Goal: Task Accomplishment & Management: Manage account settings

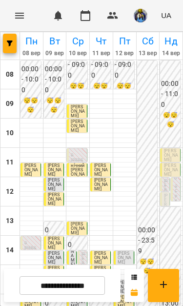
click at [94, 279] on input "**********" at bounding box center [62, 285] width 85 height 19
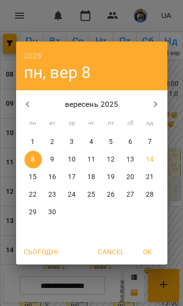
click at [27, 176] on span "15" at bounding box center [33, 177] width 18 height 10
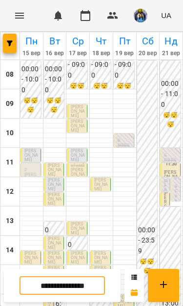
scroll to position [123, 0]
click at [85, 291] on input "**********" at bounding box center [62, 285] width 85 height 19
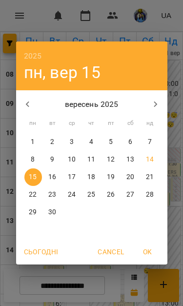
click at [146, 164] on p "14" at bounding box center [150, 160] width 8 height 10
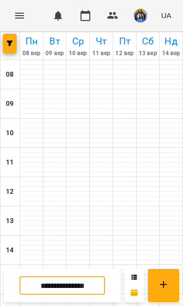
type input "**********"
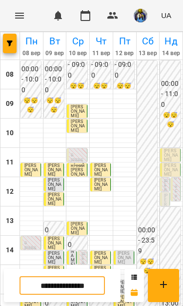
scroll to position [0, 0]
click at [175, 155] on span "[PERSON_NAME]" at bounding box center [171, 155] width 14 height 14
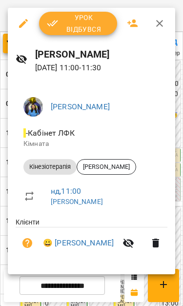
click at [89, 24] on span "Урок відбувся" at bounding box center [78, 23] width 62 height 23
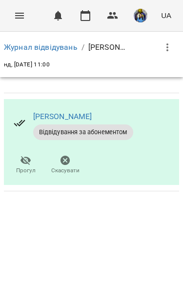
click at [17, 18] on icon "Menu" at bounding box center [19, 16] width 9 height 6
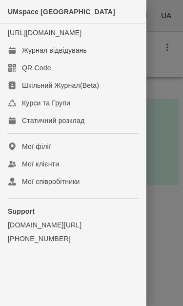
click at [105, 59] on link "Журнал відвідувань" at bounding box center [73, 50] width 146 height 18
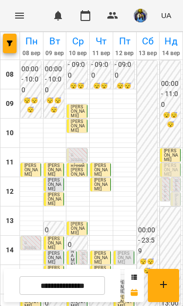
click at [169, 171] on span "[PERSON_NAME]" at bounding box center [171, 170] width 14 height 14
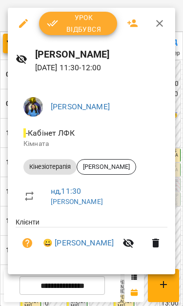
click at [79, 23] on span "Урок відбувся" at bounding box center [78, 23] width 62 height 23
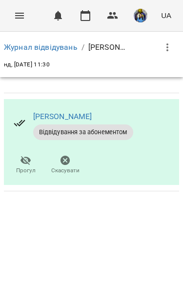
click at [15, 14] on icon "Menu" at bounding box center [20, 16] width 12 height 12
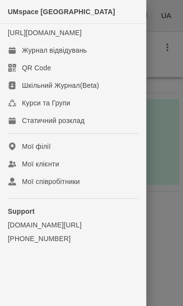
click at [102, 59] on link "Журнал відвідувань" at bounding box center [73, 50] width 146 height 18
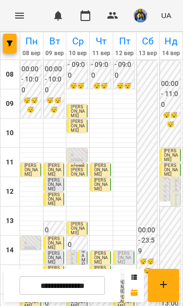
scroll to position [77, 0]
